Goal: Task Accomplishment & Management: Manage account settings

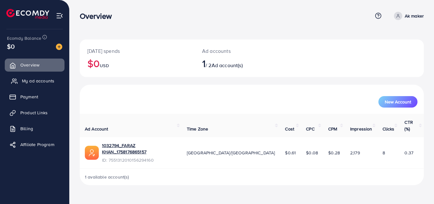
click at [41, 83] on span "My ad accounts" at bounding box center [38, 81] width 32 height 6
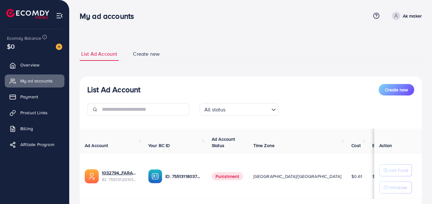
click at [222, 180] on td "Punishment" at bounding box center [228, 176] width 42 height 45
click at [229, 174] on span "Punishment" at bounding box center [227, 176] width 31 height 8
click at [41, 99] on link "Payment" at bounding box center [35, 96] width 60 height 13
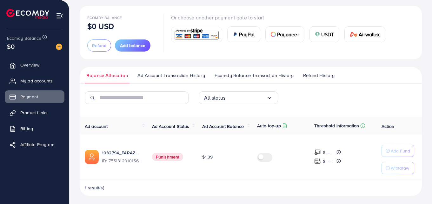
scroll to position [36, 0]
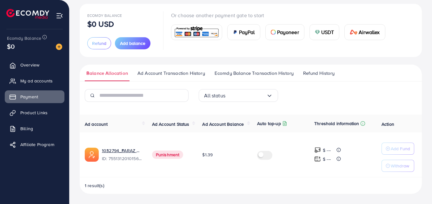
click at [37, 120] on ul "Overview My ad accounts Payment Product Links Billing Affiliate Program" at bounding box center [34, 106] width 69 height 101
click at [38, 113] on span "Product Links" at bounding box center [35, 112] width 27 height 6
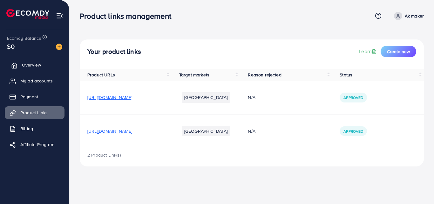
click at [31, 63] on span "Overview" at bounding box center [31, 65] width 19 height 6
